Goal: Task Accomplishment & Management: Manage account settings

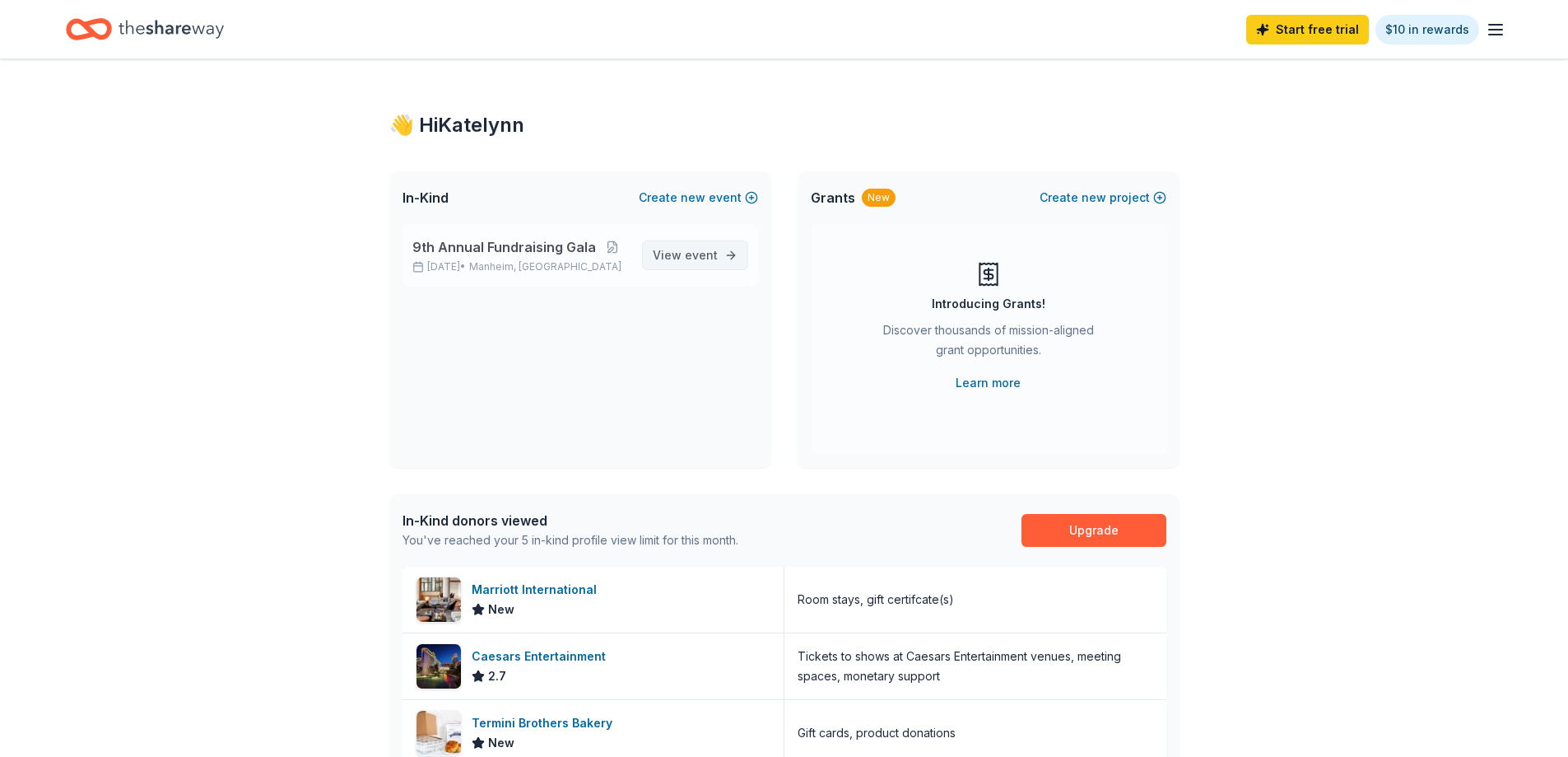
click at [689, 255] on span "event" at bounding box center [701, 254] width 33 height 14
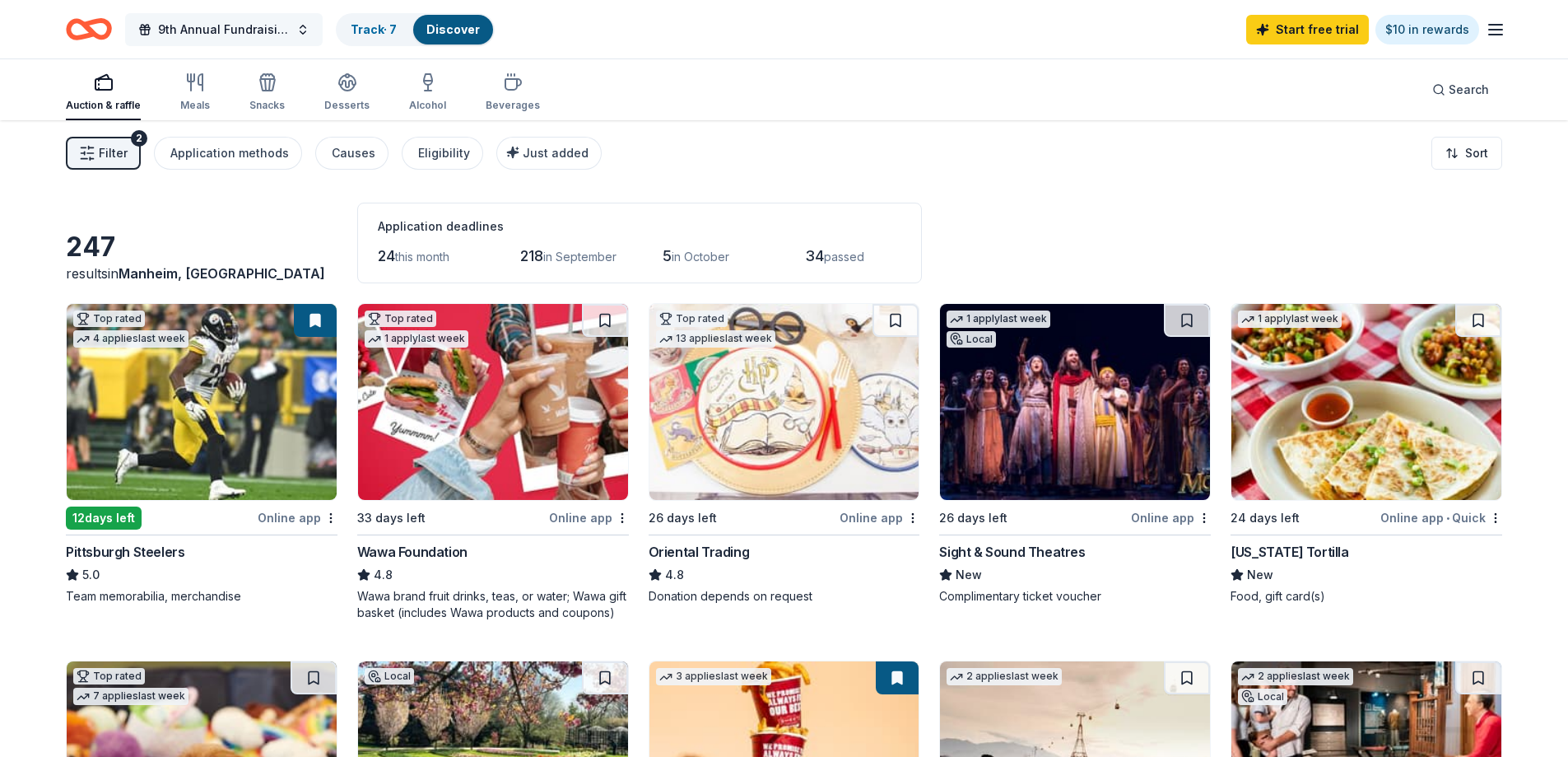
click at [189, 19] on span "9th Annual Fundraising Gala" at bounding box center [223, 29] width 131 height 19
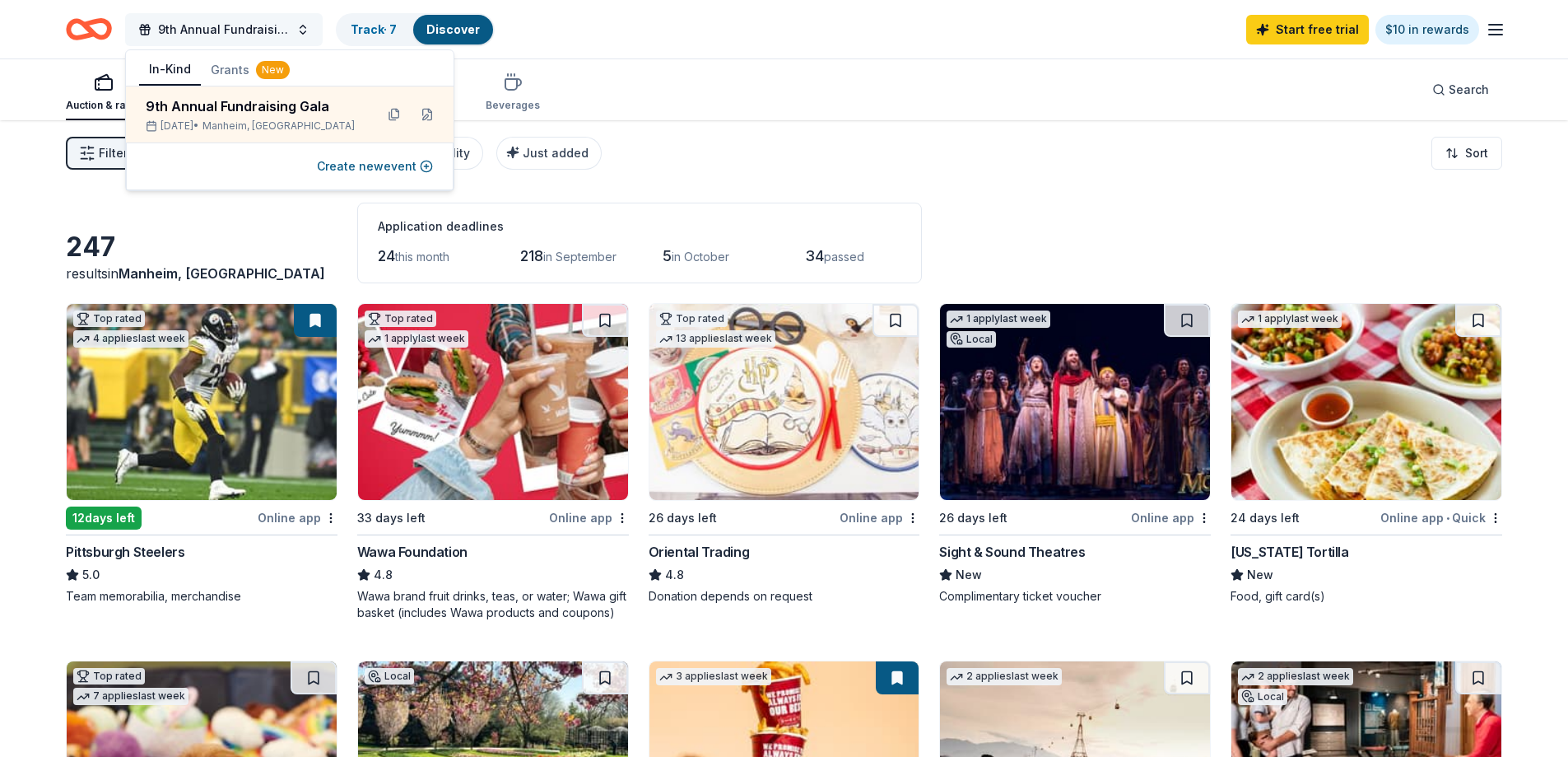
click at [189, 19] on span "9th Annual Fundraising Gala" at bounding box center [223, 29] width 131 height 19
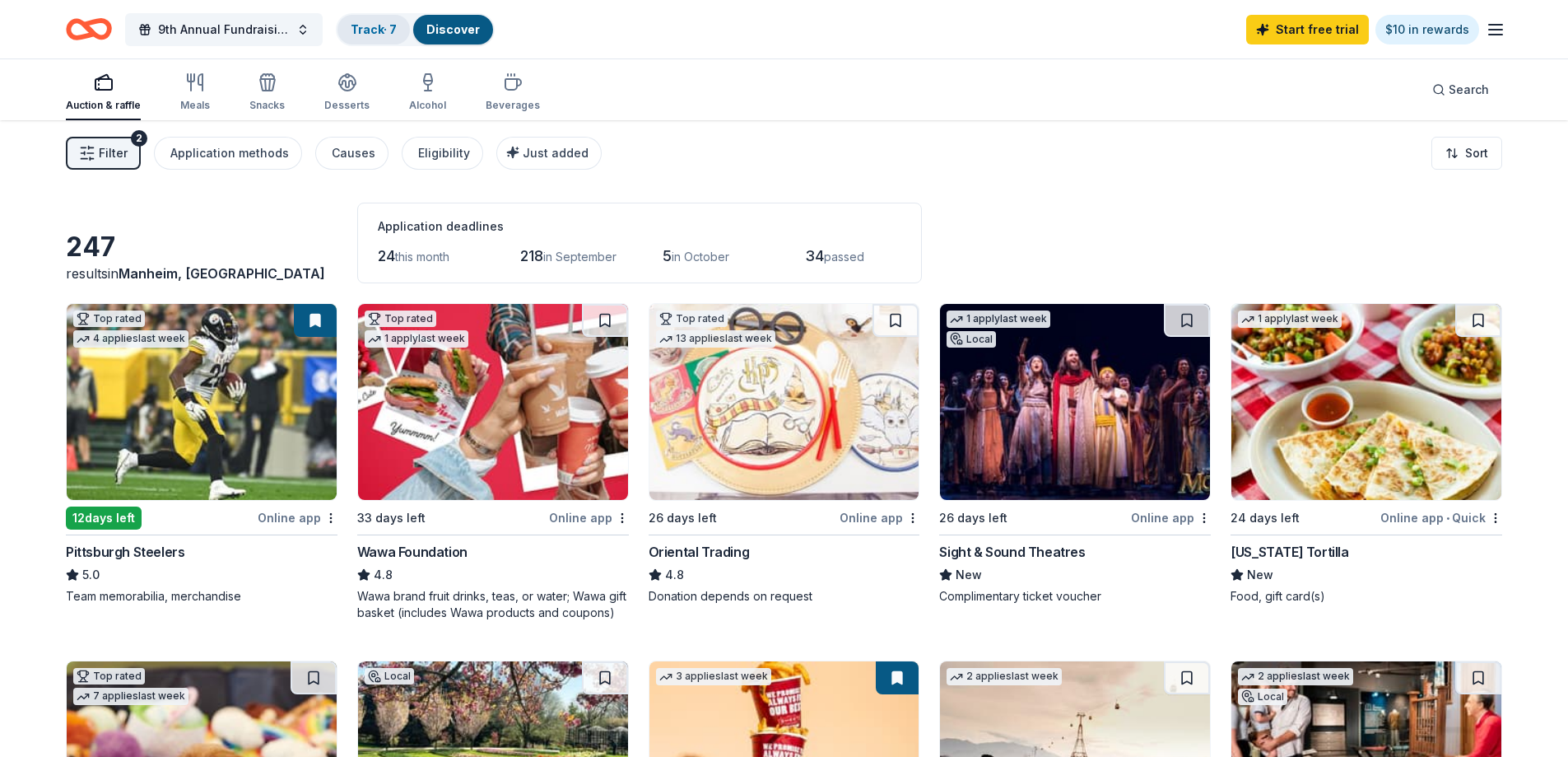
click at [385, 30] on link "Track · 7" at bounding box center [374, 29] width 46 height 14
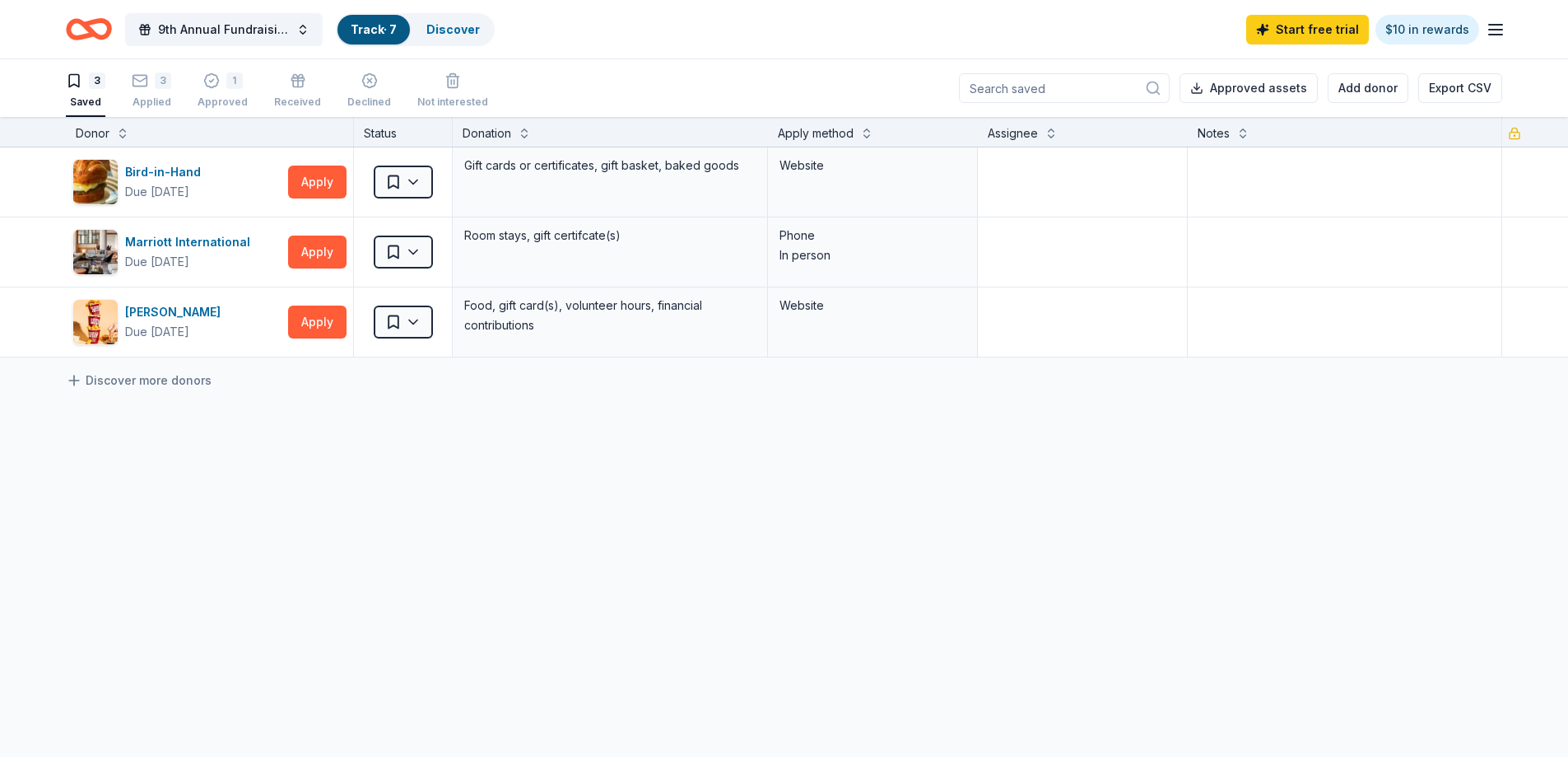
click at [1488, 35] on icon "button" at bounding box center [1495, 29] width 19 height 19
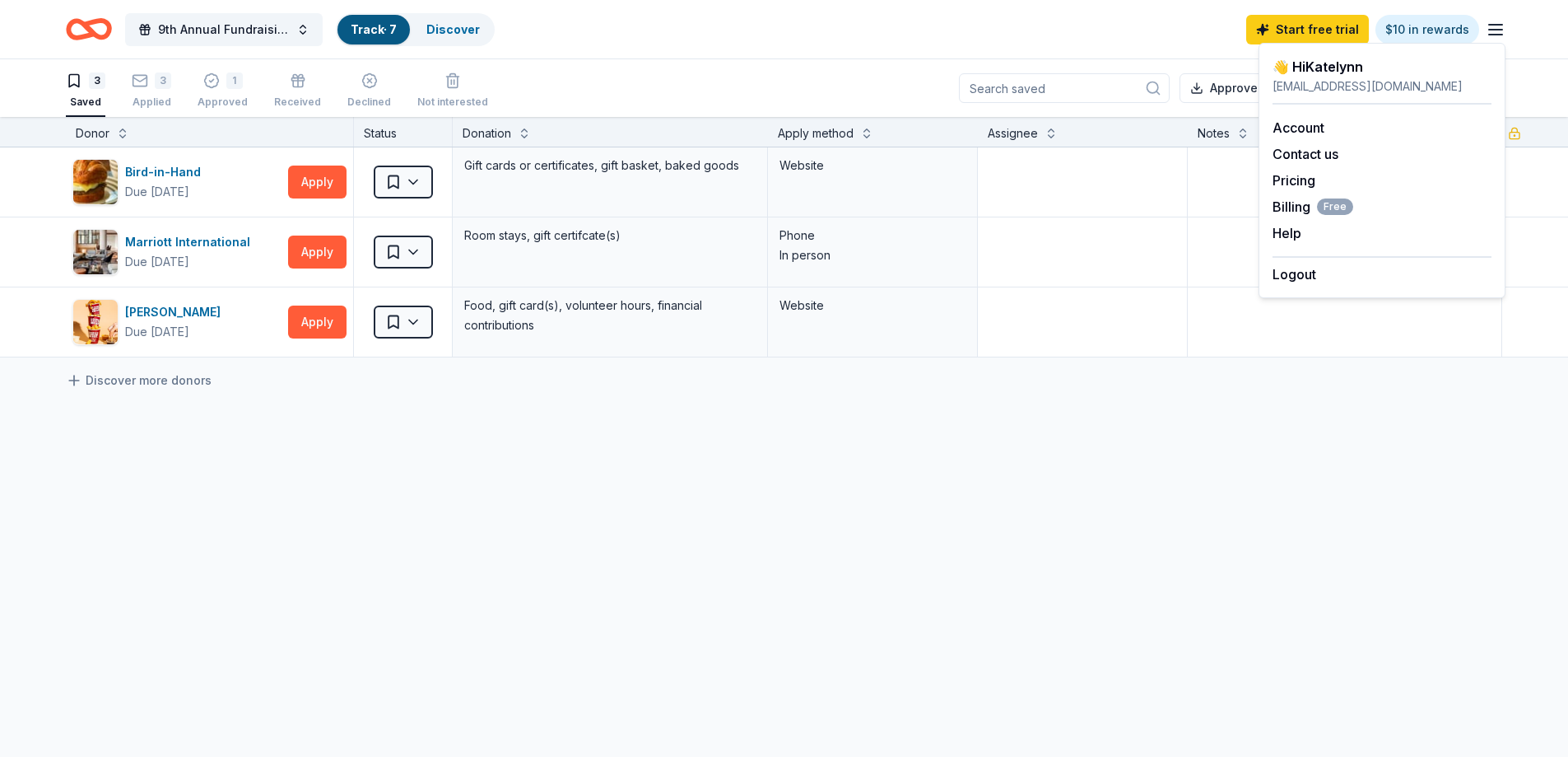
click at [1493, 35] on line "button" at bounding box center [1495, 35] width 14 height 0
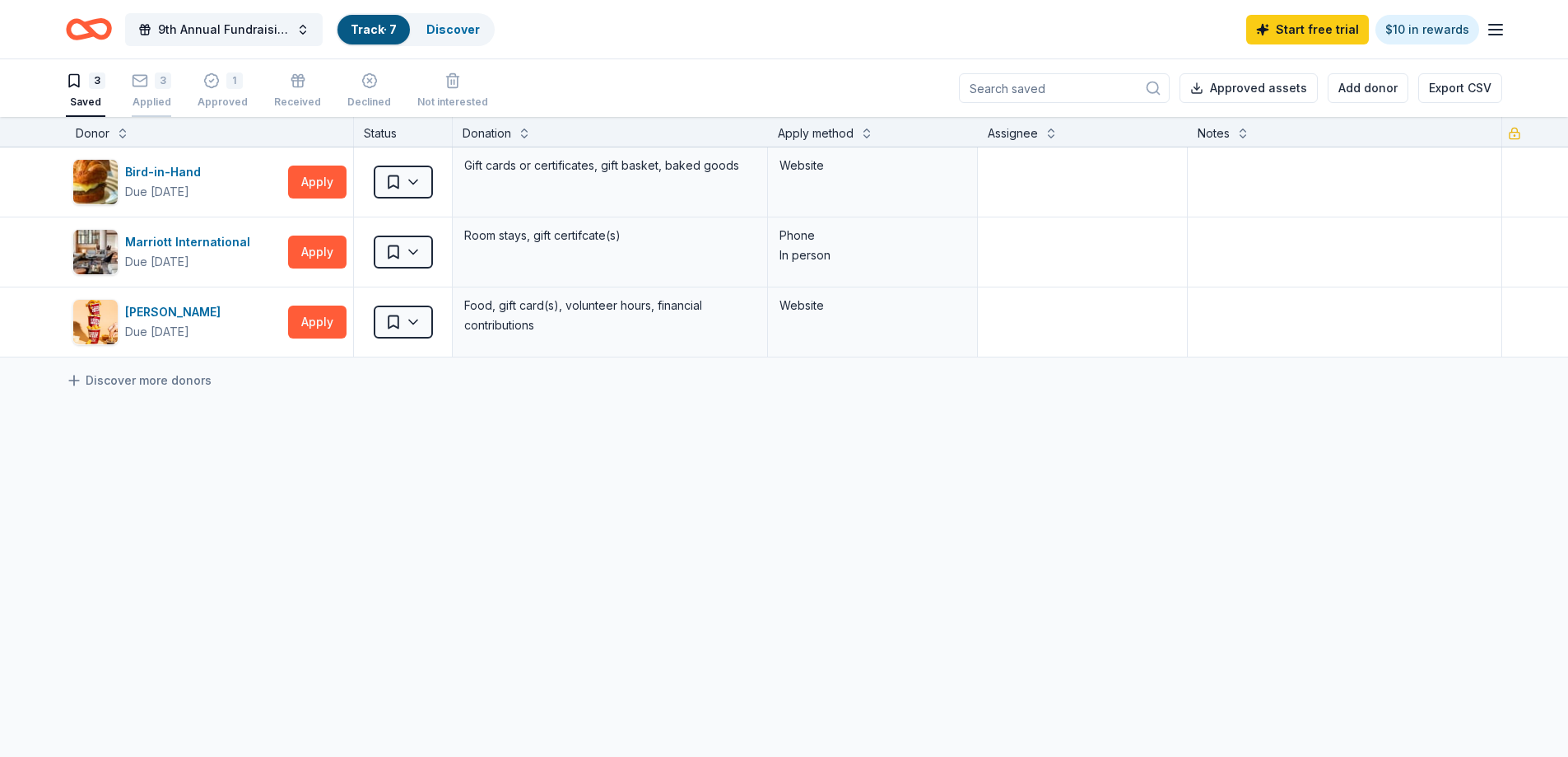
click at [158, 77] on div "3" at bounding box center [162, 80] width 16 height 16
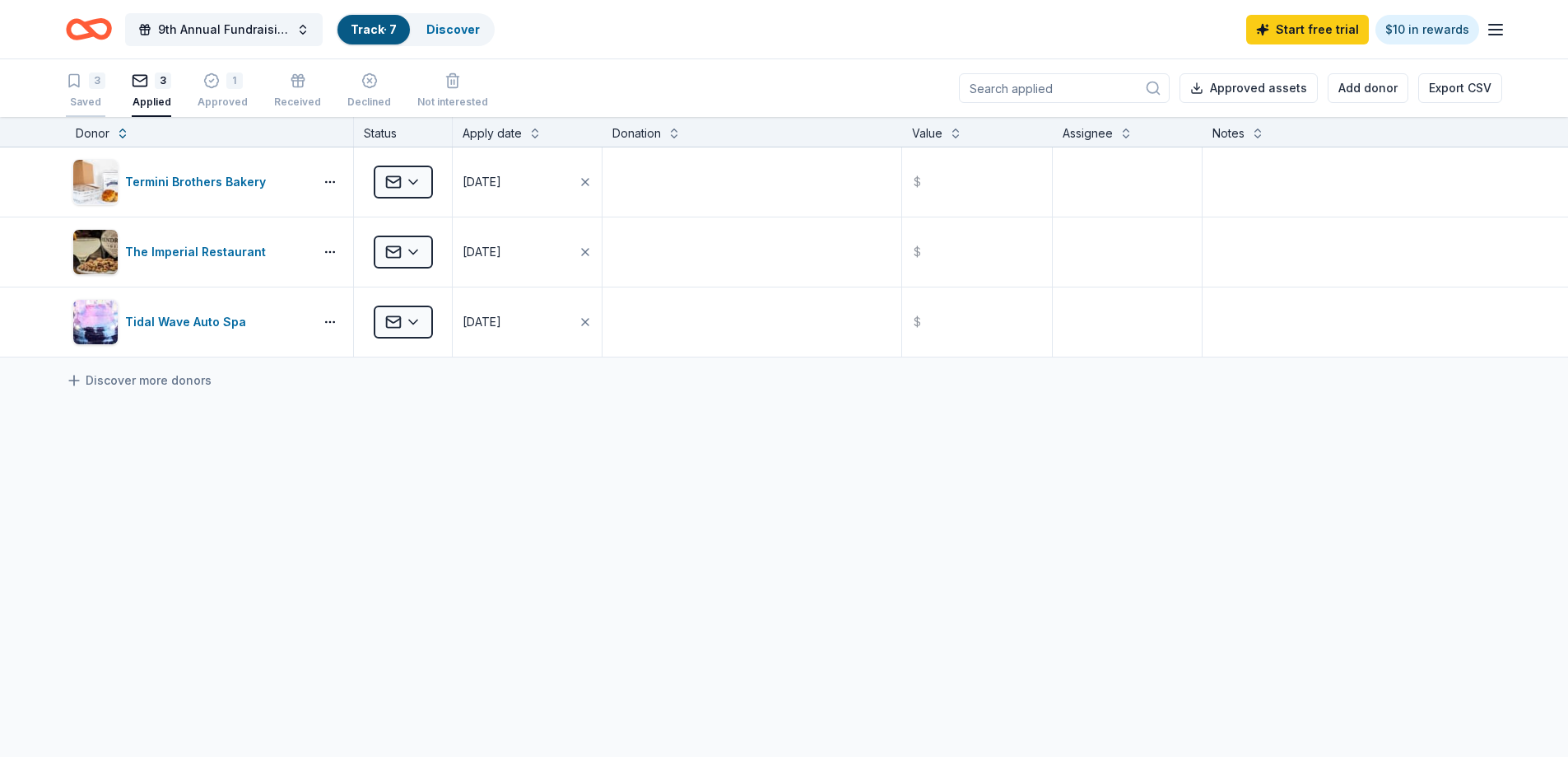
click at [84, 88] on div "3" at bounding box center [85, 80] width 40 height 16
